Goal: Communication & Community: Answer question/provide support

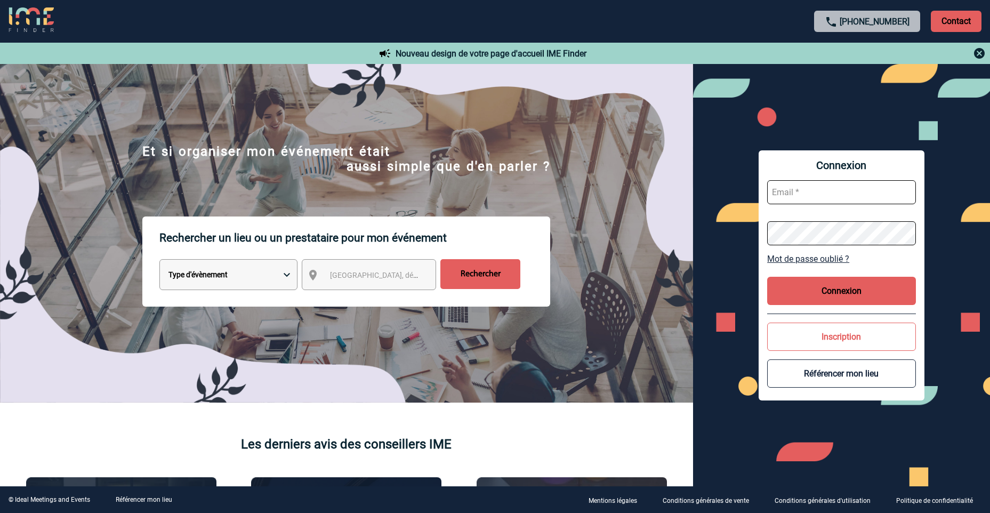
click at [813, 202] on input "text" at bounding box center [841, 192] width 149 height 24
type input "aurelie.moro@knds.fr"
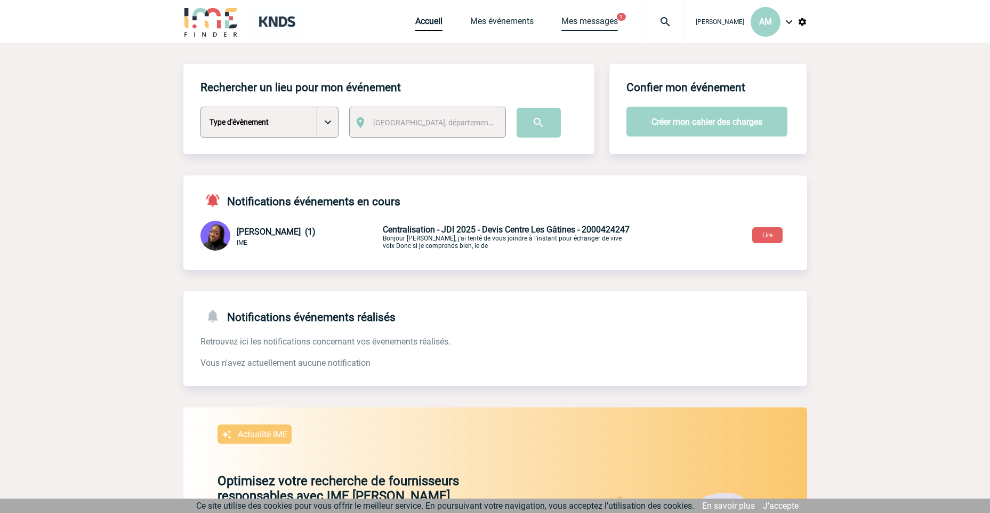
click at [604, 17] on link "Mes messages" at bounding box center [589, 23] width 57 height 15
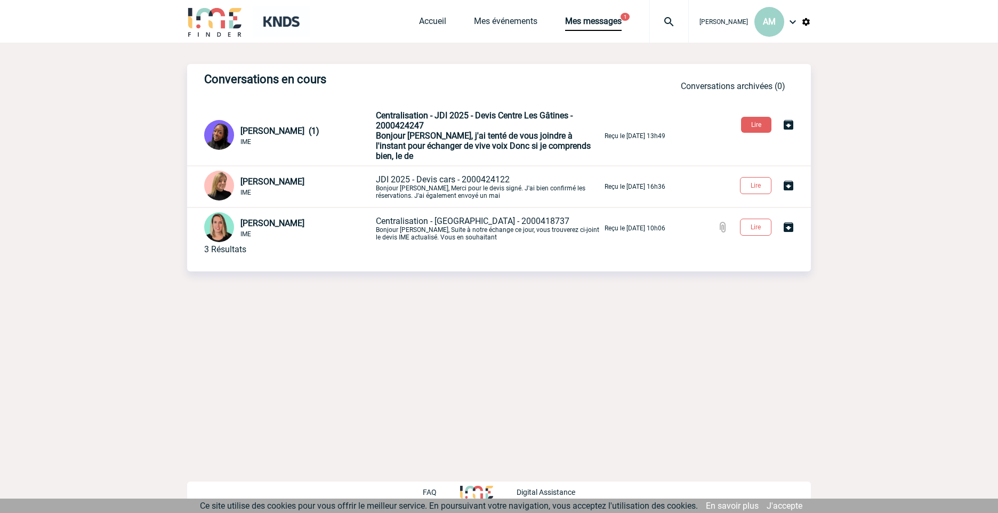
click at [456, 140] on span "Bonjour [PERSON_NAME], j'ai tenté de vous joindre à l'instant pour échanger de …" at bounding box center [483, 146] width 215 height 30
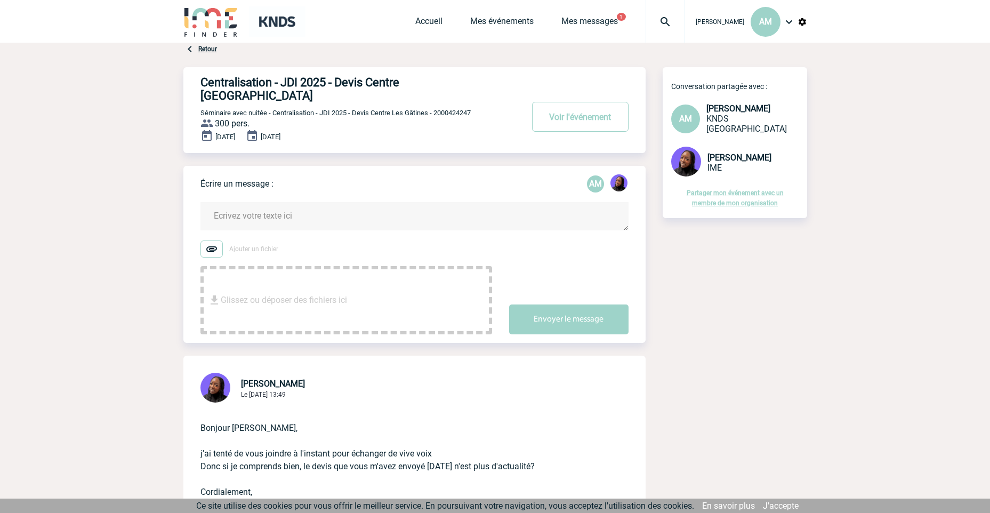
click at [301, 202] on textarea at bounding box center [414, 216] width 428 height 28
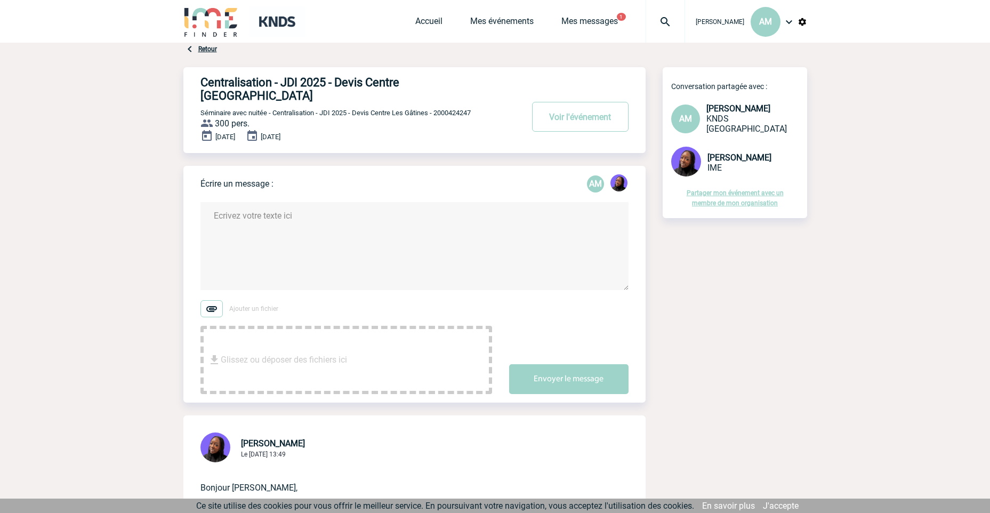
click at [326, 204] on textarea at bounding box center [414, 246] width 428 height 88
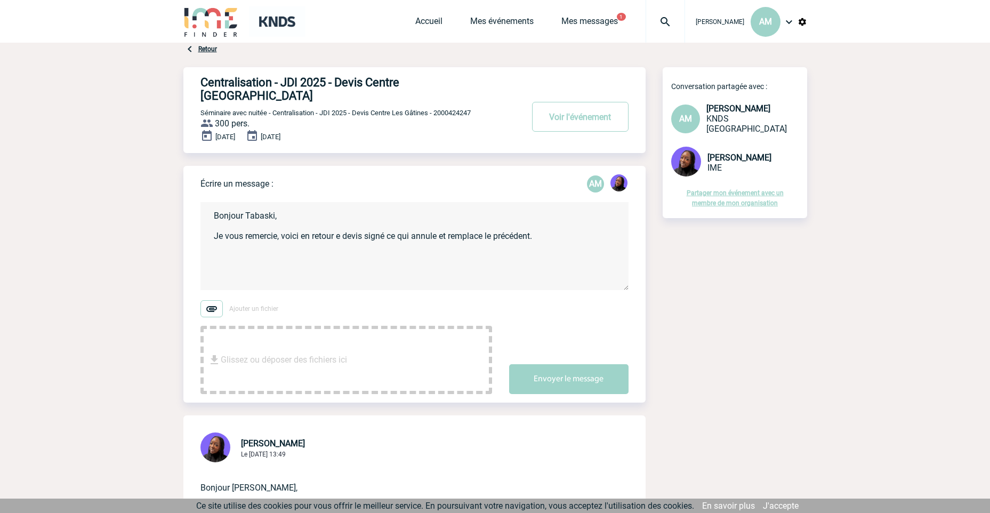
click at [335, 224] on textarea "Bonjour Tabaski, Je vous remercie, voici en retour e devis signé ce qui annule …" at bounding box center [414, 246] width 428 height 88
click at [388, 244] on textarea "Bonjour Tabaski, Je vous remercie, voici en retour le devis signé ce qui annule…" at bounding box center [414, 246] width 428 height 88
click at [230, 243] on textarea "Bonjour Tabaski, Je vous remercie, voici en retour le devis signé ce qui annule…" at bounding box center [414, 246] width 428 height 88
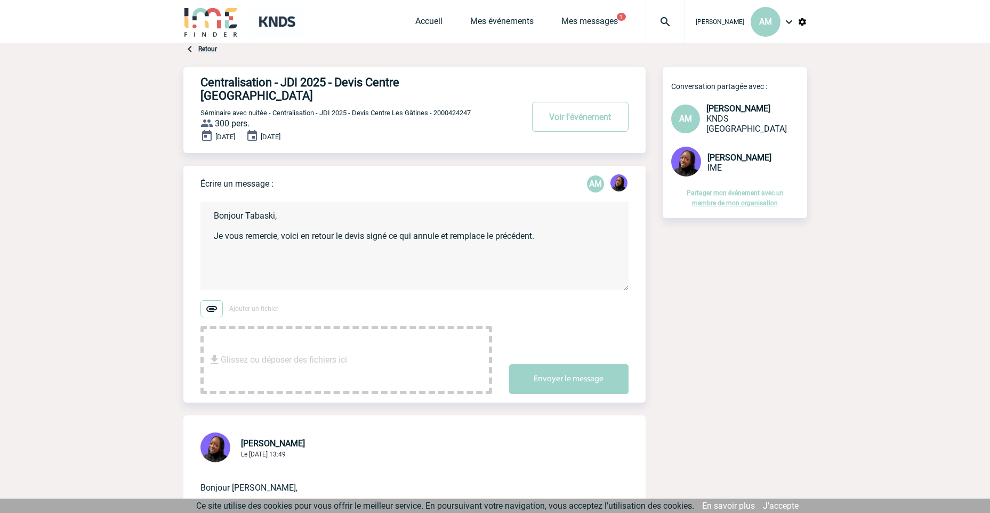
click at [230, 243] on textarea "Bonjour Tabaski, Je vous remercie, voici en retour le devis signé ce qui annule…" at bounding box center [414, 246] width 428 height 88
click at [224, 247] on textarea "Bonjour Tabaski, Je vous remercie, voici en retour le devis signé ce qui annule…" at bounding box center [414, 246] width 428 height 88
click at [225, 249] on textarea "Bonjour Tabaski, Je vous remercie, voici en retour le devis signé ce qui annule…" at bounding box center [414, 246] width 428 height 88
click at [231, 247] on textarea "Bonjour Tabaski, Je vous remercie, voici en retour le devis signé ce qui annule…" at bounding box center [414, 246] width 428 height 88
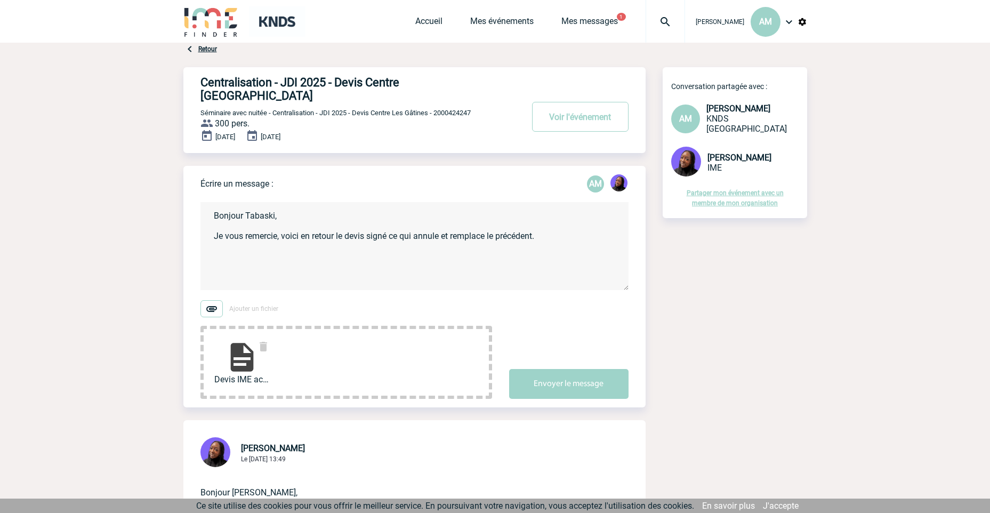
click at [231, 249] on textarea "Bonjour Tabaski, Je vous remercie, voici en retour le devis signé ce qui annule…" at bounding box center [414, 246] width 428 height 88
click at [378, 254] on textarea "Bonjour Tabaski, Je vous remercie, voici en retour le devis signé ce qui annule…" at bounding box center [414, 246] width 428 height 88
drag, startPoint x: 277, startPoint y: 224, endPoint x: 286, endPoint y: 223, distance: 9.7
click at [277, 223] on textarea "Bonjour Tabaski, Je vous remercie, voici en retour le devis signé ce qui annule…" at bounding box center [414, 246] width 428 height 88
click at [327, 241] on textarea "Bonjour Tabaski, Je vous remercie pour l'actualisation, voici en retour le devi…" at bounding box center [414, 246] width 428 height 88
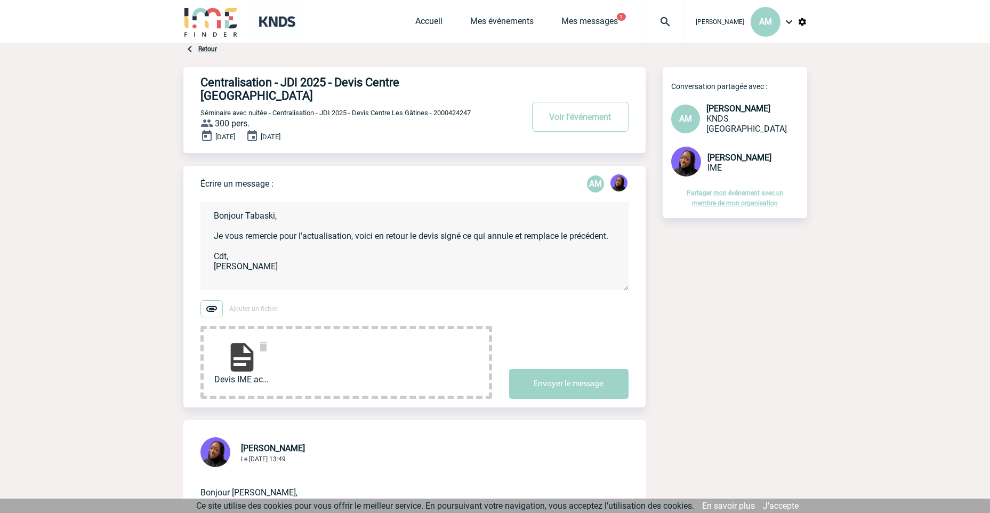
click at [349, 257] on textarea "Bonjour Tabaski, Je vous remercie pour l'actualisation, voici en retour le devi…" at bounding box center [414, 246] width 428 height 88
type textarea "Bonjour Tabaski, Je vous remercie pour l'actualisation, voici en retour le devi…"
click at [554, 375] on button "Envoyer le message" at bounding box center [568, 384] width 119 height 30
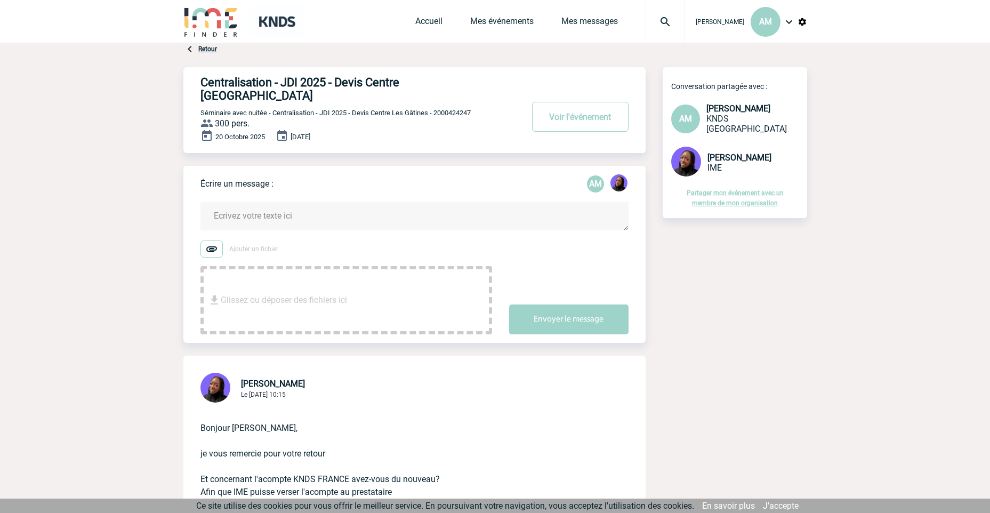
click at [284, 203] on textarea at bounding box center [414, 216] width 428 height 28
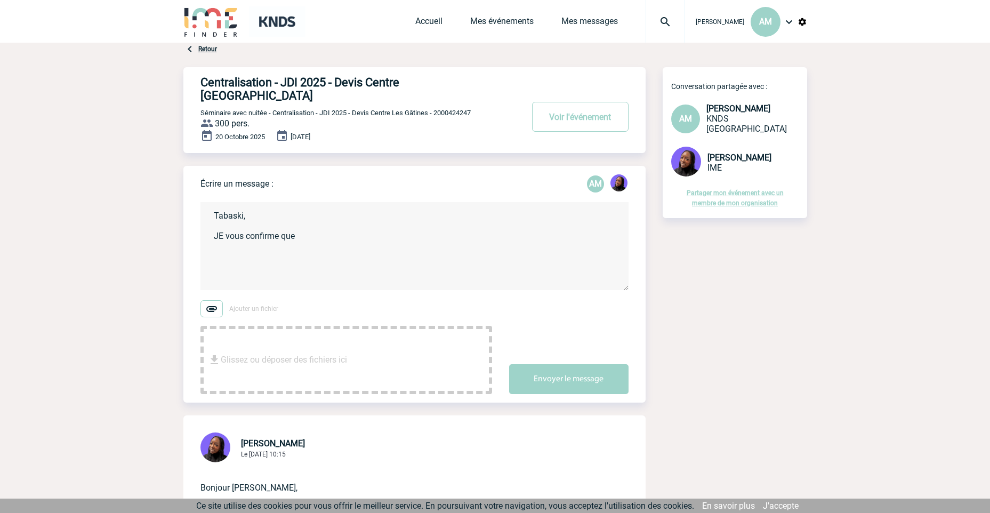
click at [224, 224] on textarea "Tabaski, JE vous confirme que" at bounding box center [414, 246] width 428 height 88
click at [336, 220] on textarea "Tabaski, Je vous confirme que" at bounding box center [414, 246] width 428 height 88
click at [544, 225] on textarea "Tabaski, Je vous confirme que de mon côté l'acompte a bien été réceptionnée pou…" at bounding box center [414, 246] width 428 height 88
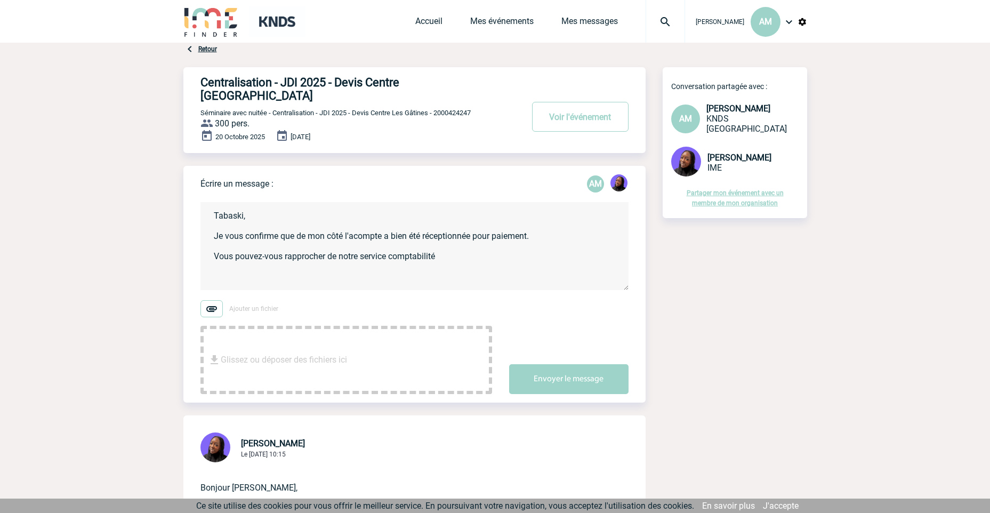
click at [496, 239] on textarea "Tabaski, Je vous confirme que de mon côté l'acompte a bien été réceptionnée pou…" at bounding box center [414, 246] width 428 height 88
click at [344, 222] on textarea "Tabaski, Je vous confirme que de mon côté l'acompte a bien été réceptionnée pou…" at bounding box center [414, 246] width 428 height 88
click at [543, 221] on textarea "Tabaski, Je vous confirme que de mon côté, l'acompte a bien été réceptionnée po…" at bounding box center [414, 246] width 428 height 88
click at [454, 241] on textarea "Tabaski, Je vous confirme que de mon côté, l'acompte a bien été réceptionnée po…" at bounding box center [414, 246] width 428 height 88
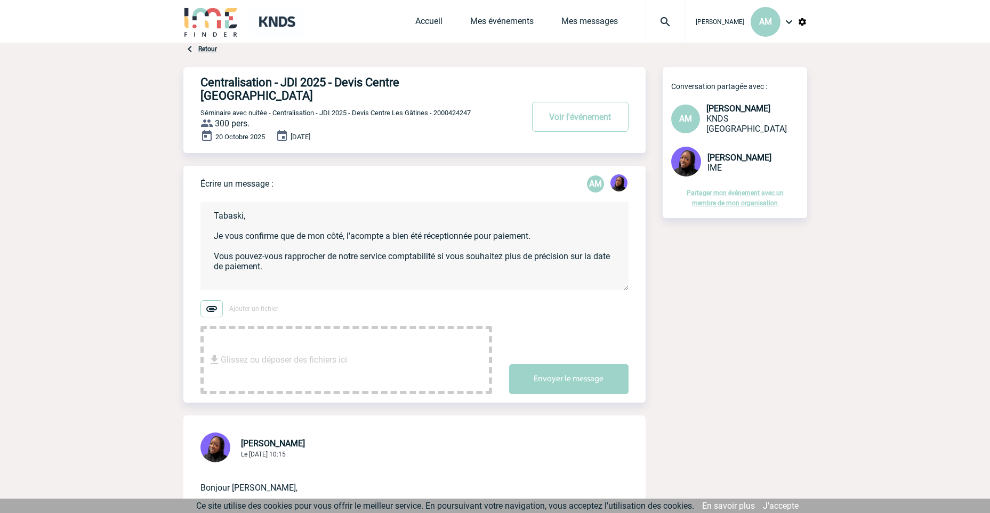
click at [441, 257] on textarea "Tabaski, Je vous confirme que de mon côté, l'acompte a bien été réceptionnée po…" at bounding box center [414, 246] width 428 height 88
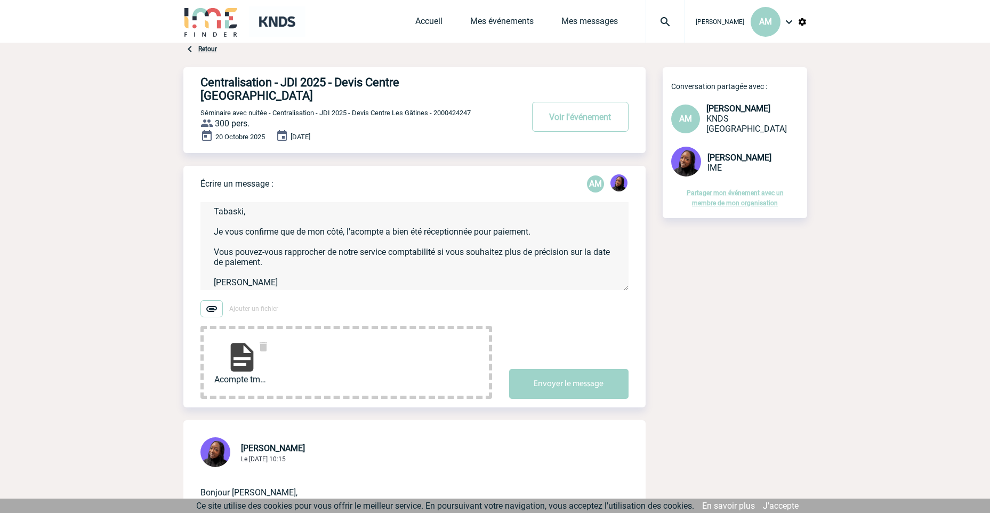
click at [239, 347] on img at bounding box center [242, 357] width 34 height 34
click at [423, 257] on textarea "Tabaski, Je vous confirme que de mon côté, l'acompte a bien été réceptionnée po…" at bounding box center [414, 246] width 428 height 88
click at [336, 244] on textarea "Tabaski, Je vous confirme que de mon côté, l'acompte a bien été réceptionnée po…" at bounding box center [414, 246] width 428 height 88
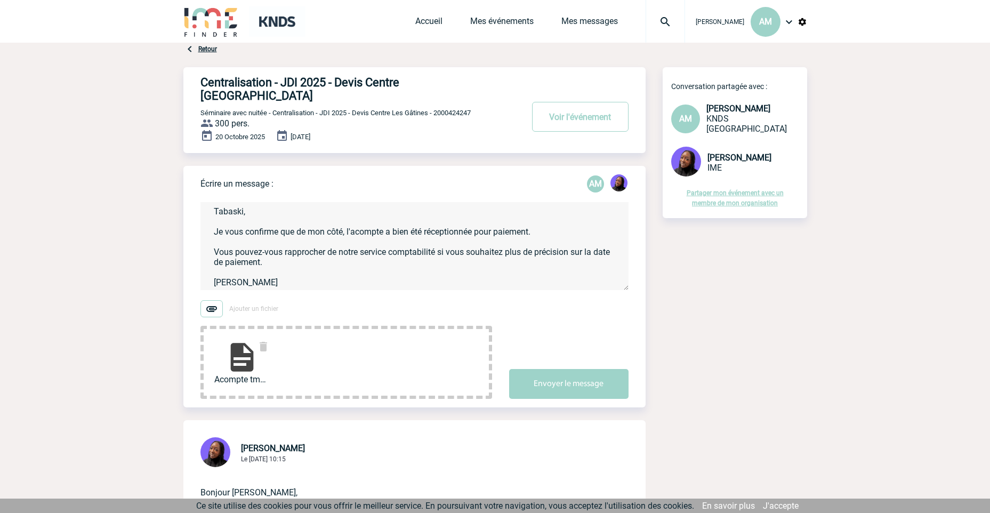
drag, startPoint x: 687, startPoint y: 303, endPoint x: 681, endPoint y: 308, distance: 7.7
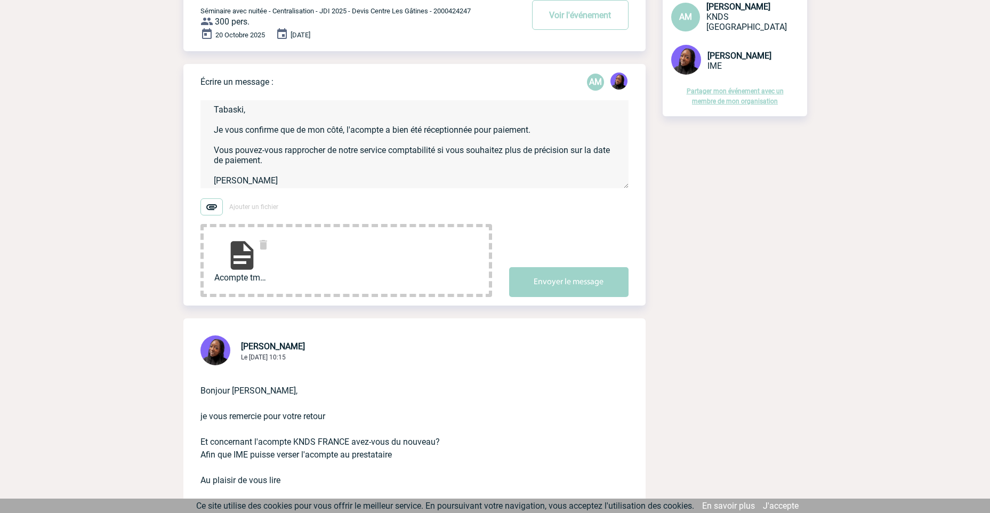
scroll to position [213, 0]
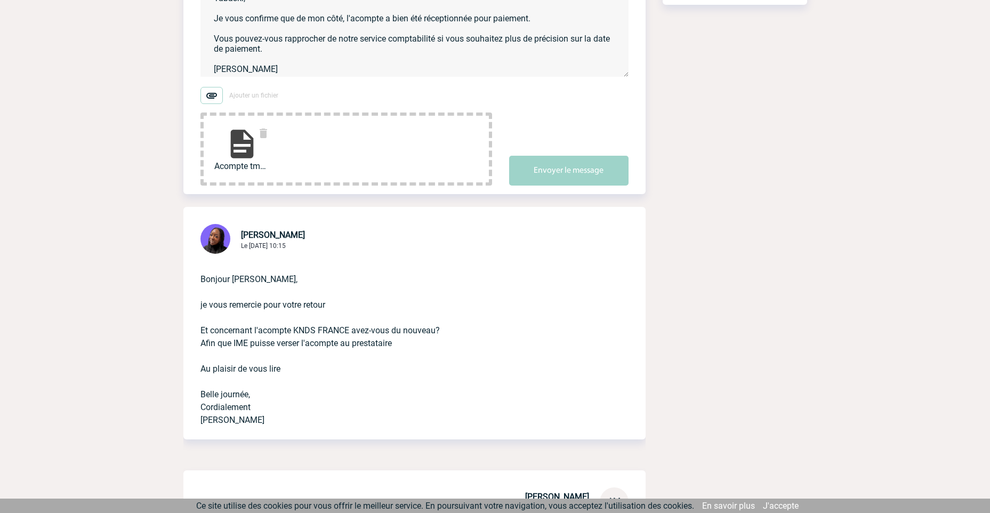
click at [466, 318] on p "Bonjour [PERSON_NAME], je vous remercie pour votre retour Et concernant l'acomp…" at bounding box center [399, 341] width 398 height 171
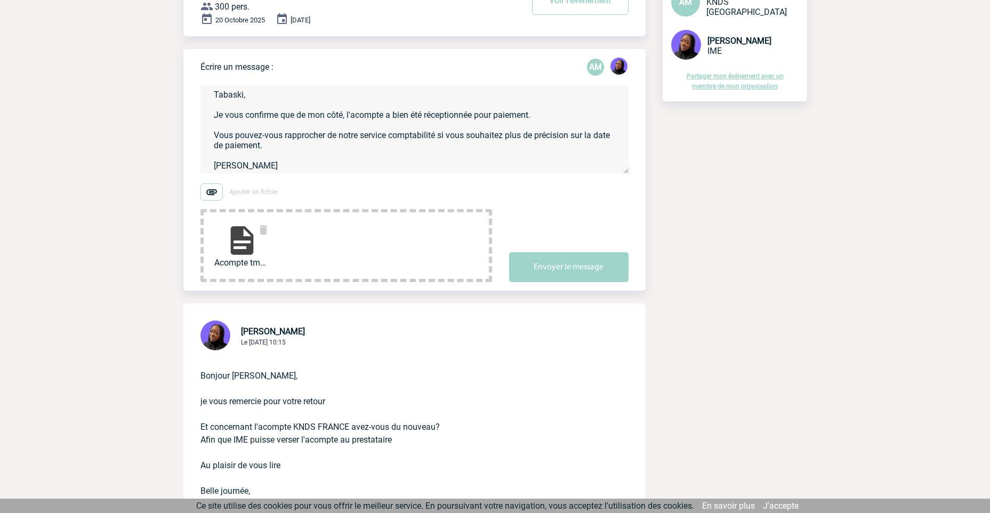
scroll to position [0, 0]
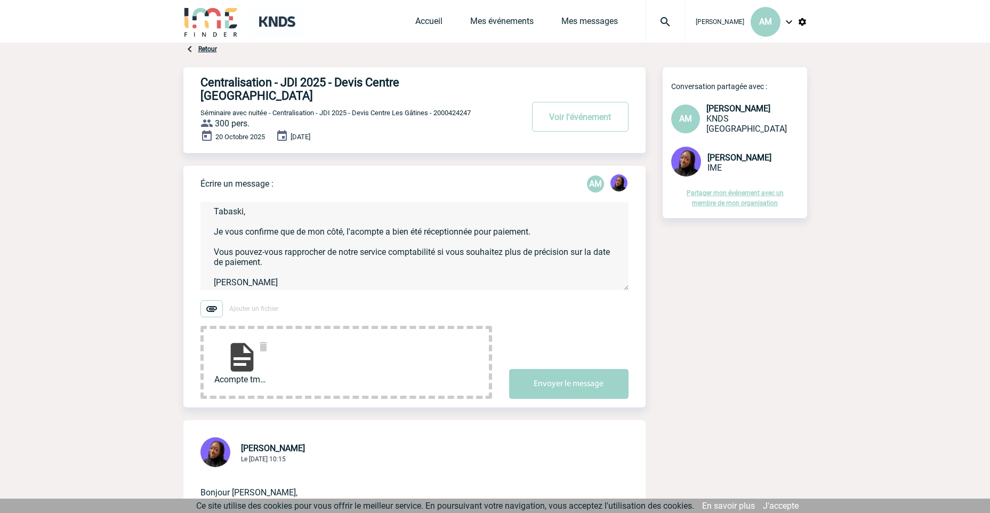
click at [306, 241] on textarea "Tabaski, Je vous confirme que de mon côté, l'acompte a bien été réceptionnée po…" at bounding box center [414, 246] width 428 height 88
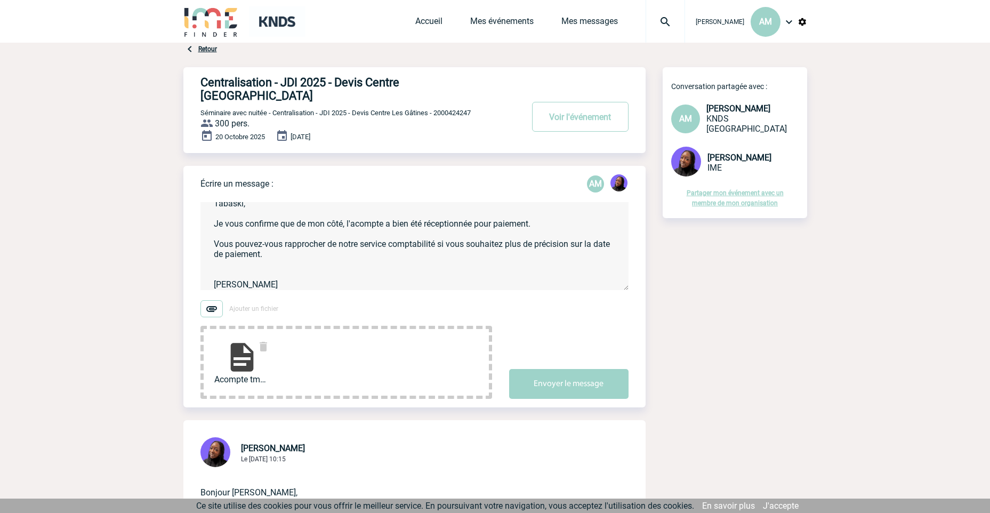
paste textarea "Contact : [PERSON_NAME] (04 26 54 50 04)"
click at [399, 253] on textarea "Tabaski, Je vous confirme que de mon côté, l'acompte a bien été réceptionnée po…" at bounding box center [414, 246] width 428 height 88
click at [307, 254] on textarea "Tabaski, Je vous confirme que de mon côté, l'acompte a bien été réceptionnée po…" at bounding box center [414, 246] width 428 height 88
click at [370, 253] on textarea "Tabaski, Je vous confirme que de mon côté, l'acompte a bien été réceptionnée po…" at bounding box center [414, 246] width 428 height 88
drag, startPoint x: 304, startPoint y: 246, endPoint x: 313, endPoint y: 246, distance: 9.1
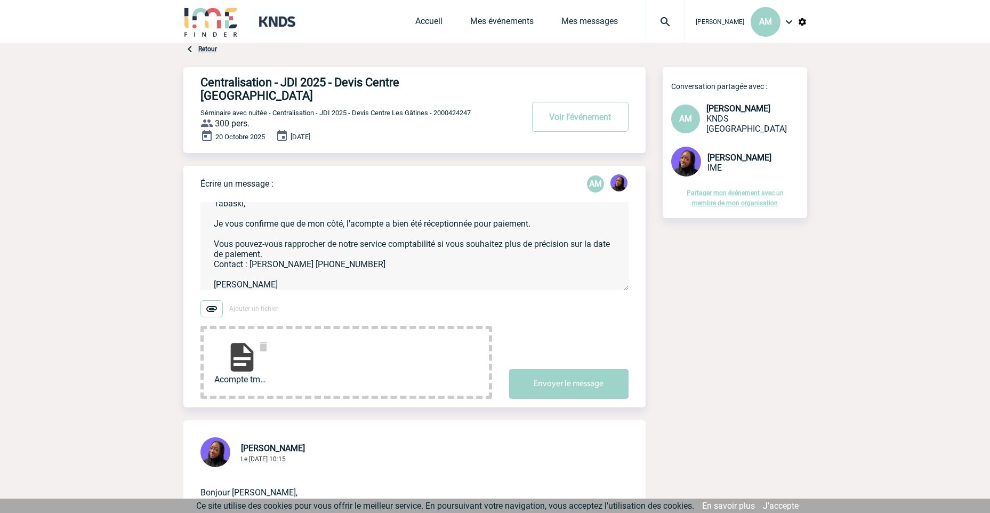
click at [305, 246] on textarea "Tabaski, Je vous confirme que de mon côté, l'acompte a bien été réceptionnée po…" at bounding box center [414, 246] width 428 height 88
click at [303, 251] on textarea "Tabaski, Je vous confirme que de mon côté, l'acompte a bien été réceptionnée po…" at bounding box center [414, 246] width 428 height 88
click at [498, 252] on textarea "Tabaski, Je vous confirme que de mon côté, l'acompte a bien été réceptionnée po…" at bounding box center [414, 246] width 428 height 88
click at [428, 254] on textarea "Tabaski, Je vous confirme que de mon côté, l'acompte a bien été réceptionnée po…" at bounding box center [414, 246] width 428 height 88
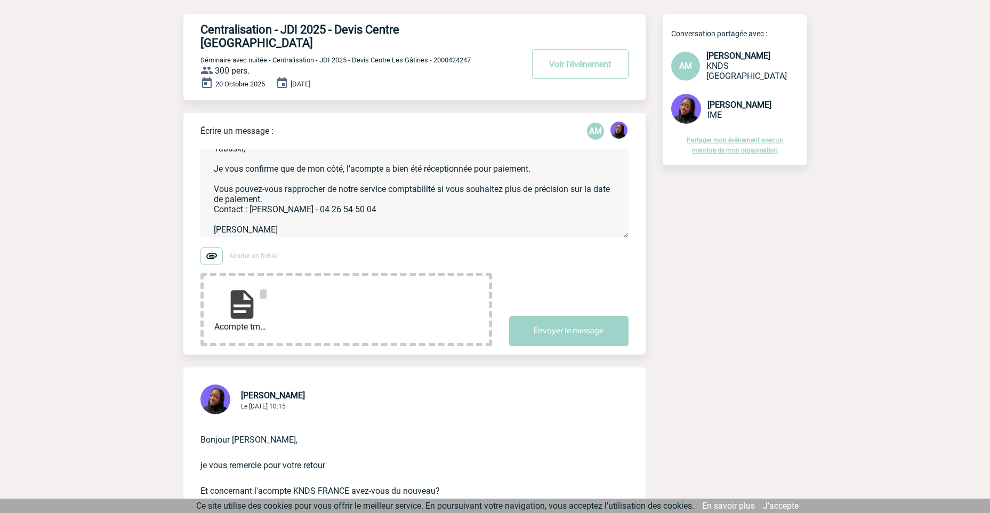
scroll to position [53, 0]
type textarea "Tabaski, Je vous confirme que de mon côté, l'acompte a bien été réceptionnée po…"
click at [558, 316] on button "Envoyer le message" at bounding box center [568, 331] width 119 height 30
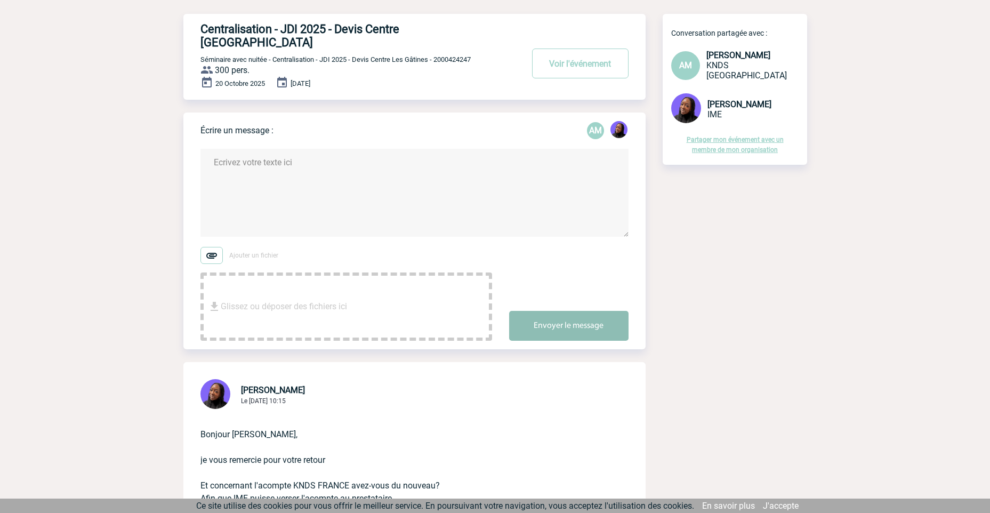
scroll to position [0, 0]
